Goal: Navigation & Orientation: Find specific page/section

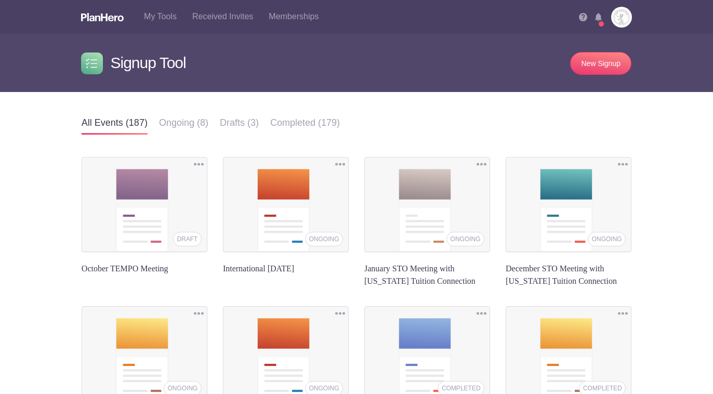
click at [602, 27] on li "Notifications (3) View all [DATE] [PERSON_NAME] has signed up for items for [DA…" at bounding box center [603, 13] width 16 height 27
click at [602, 24] on div at bounding box center [601, 24] width 6 height 6
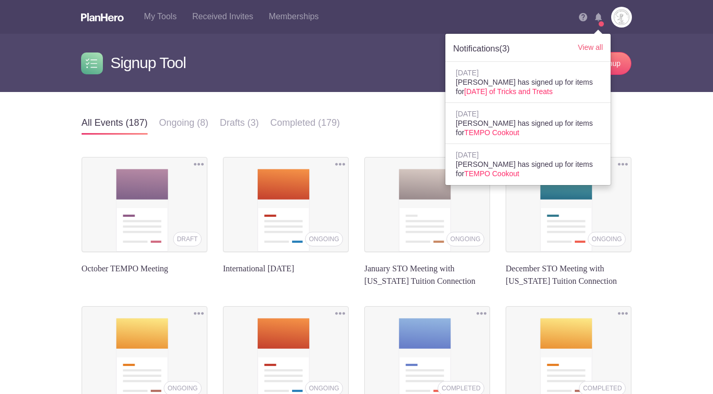
click at [605, 45] on div "View all" at bounding box center [582, 47] width 55 height 10
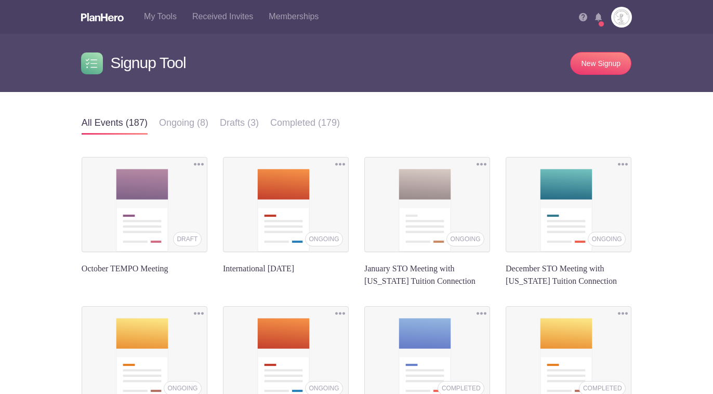
click at [598, 20] on img at bounding box center [598, 17] width 7 height 8
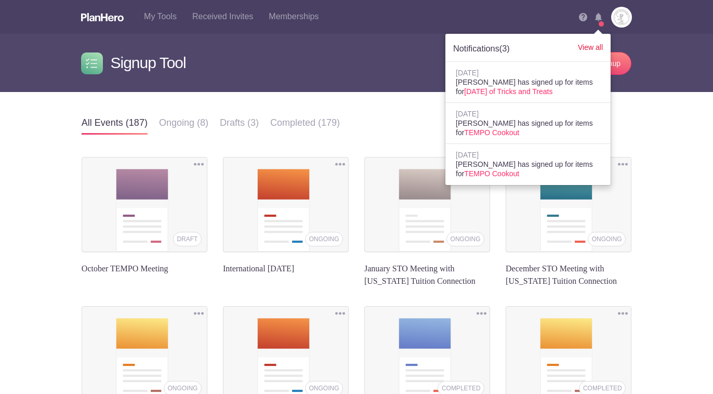
click at [588, 45] on link "View all" at bounding box center [590, 47] width 25 height 8
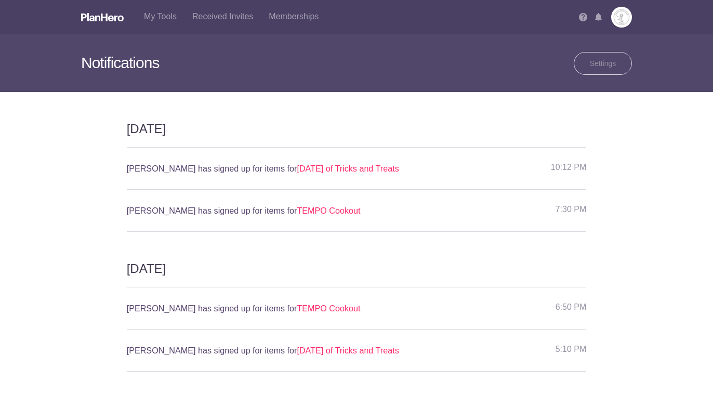
click at [599, 16] on img at bounding box center [598, 17] width 7 height 8
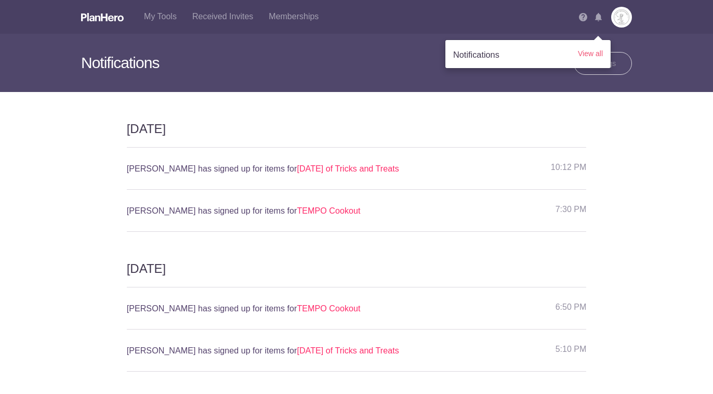
click at [624, 18] on img at bounding box center [621, 17] width 21 height 21
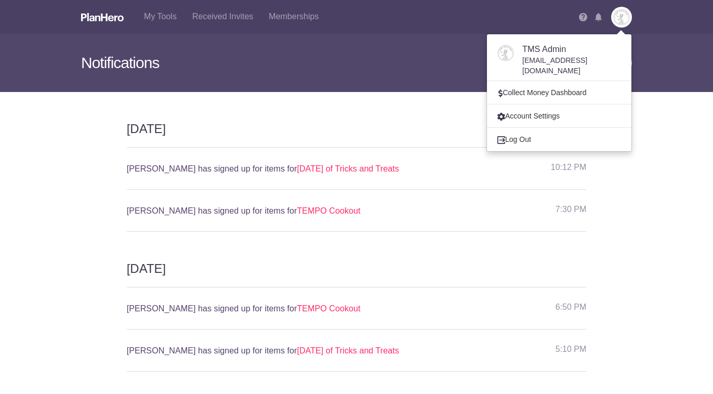
click at [98, 10] on link at bounding box center [102, 16] width 43 height 33
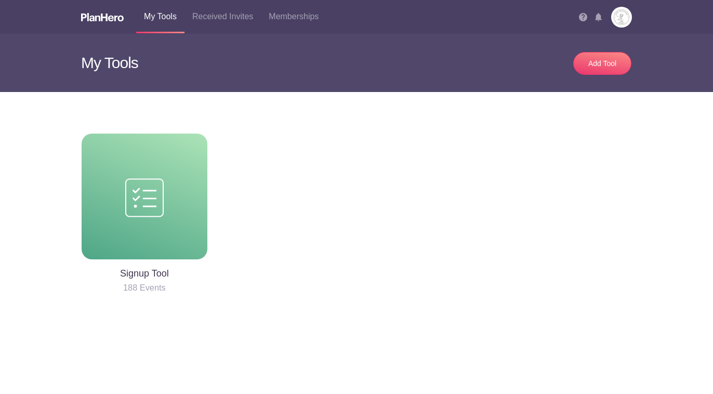
click at [134, 164] on div at bounding box center [145, 197] width 126 height 126
